Goal: Navigation & Orientation: Go to known website

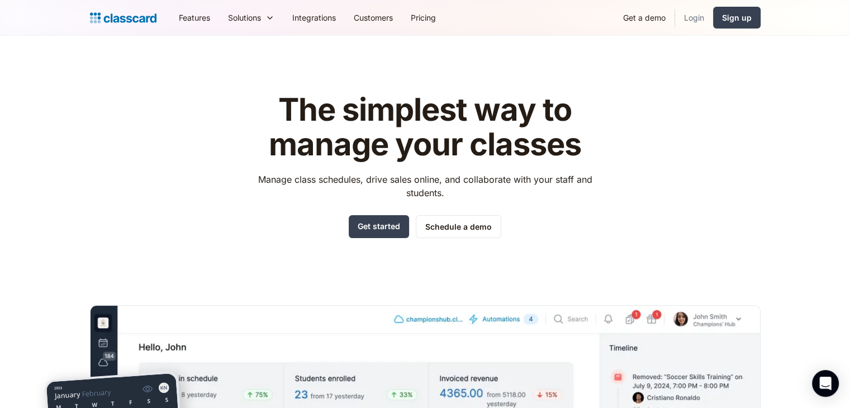
click at [702, 21] on link "Login" at bounding box center [694, 17] width 38 height 25
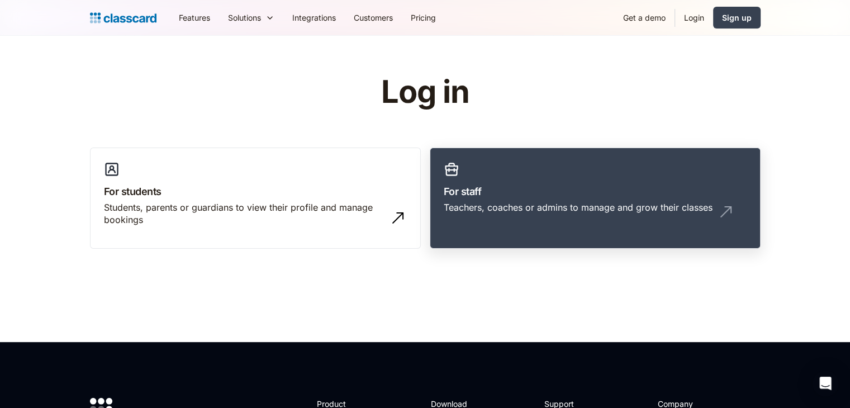
click at [489, 222] on link "For staff Teachers, coaches or admins to manage and grow their classes" at bounding box center [595, 199] width 331 height 102
